Goal: Task Accomplishment & Management: Manage account settings

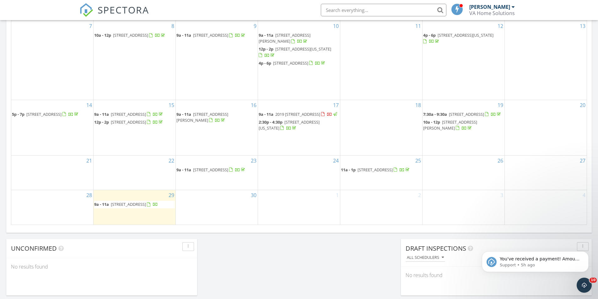
scroll to position [377, 0]
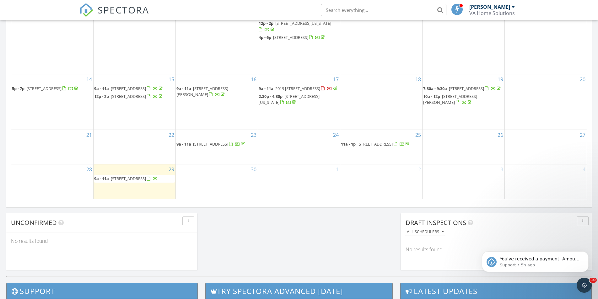
drag, startPoint x: 147, startPoint y: 172, endPoint x: 142, endPoint y: 175, distance: 5.5
click at [142, 176] on span "132 Ashford Dr, Suffolk 23434" at bounding box center [128, 179] width 35 height 6
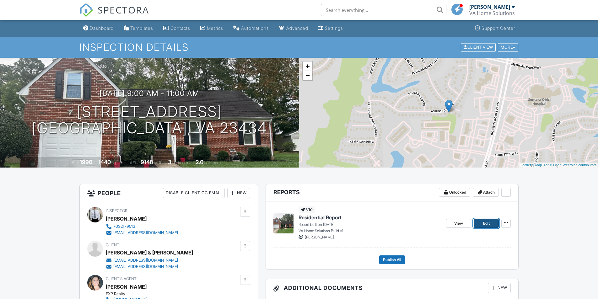
click at [485, 222] on span "Edit" at bounding box center [486, 223] width 7 height 6
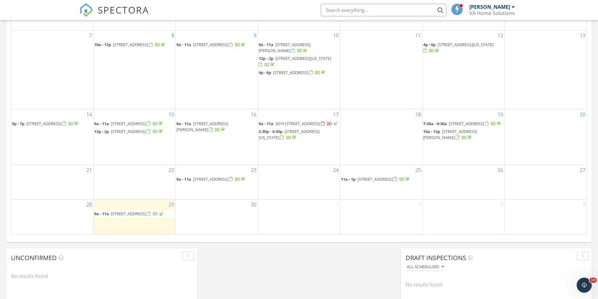
scroll to position [345, 0]
